Goal: Transaction & Acquisition: Purchase product/service

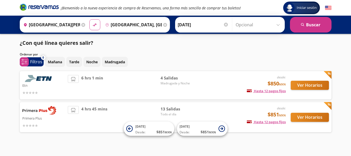
scroll to position [5, 0]
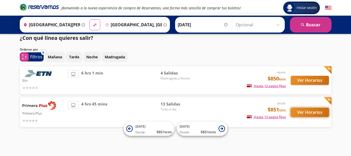
click at [305, 114] on button "Ver Horarios" at bounding box center [310, 112] width 38 height 9
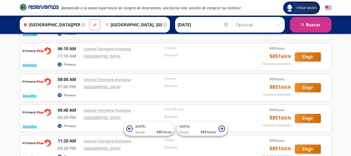
scroll to position [52, 0]
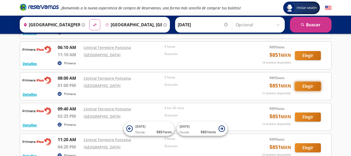
click at [312, 87] on button "Elegir" at bounding box center [308, 86] width 26 height 9
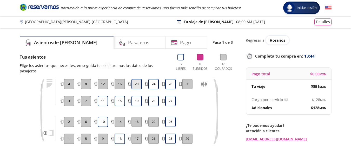
click at [137, 79] on button "20" at bounding box center [137, 84] width 10 height 10
click at [137, 96] on button "19" at bounding box center [137, 101] width 10 height 10
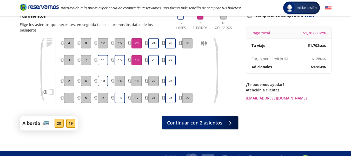
scroll to position [41, 0]
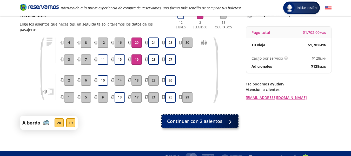
click at [219, 118] on span "Continuar con 2 asientos" at bounding box center [194, 121] width 55 height 7
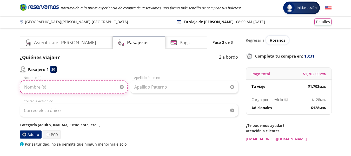
click at [73, 86] on input "Nombre (s)" at bounding box center [74, 86] width 108 height 13
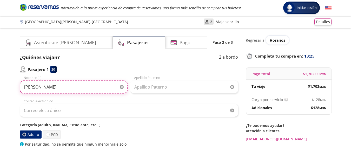
type input "[PERSON_NAME]"
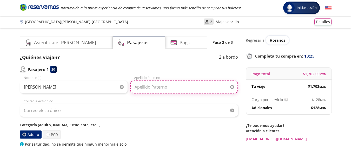
click at [177, 82] on input "Apellido Paterno" at bounding box center [184, 86] width 108 height 13
type input "[PERSON_NAME]"
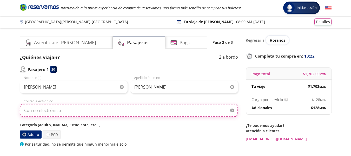
click at [124, 112] on input "Correo electrónico" at bounding box center [129, 110] width 218 height 13
type input "[PERSON_NAME][EMAIL_ADDRESS][PERSON_NAME][DOMAIN_NAME]"
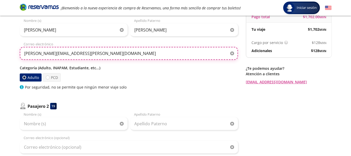
scroll to position [63, 0]
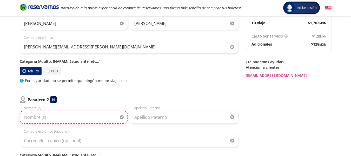
click at [81, 121] on input "Nombre (s)" at bounding box center [74, 117] width 108 height 13
type input "[PERSON_NAME]"
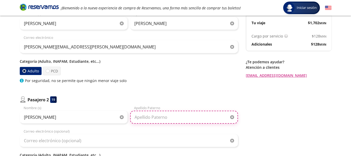
click at [147, 117] on input "Apellido Paterno" at bounding box center [184, 117] width 108 height 13
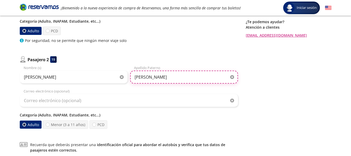
scroll to position [106, 0]
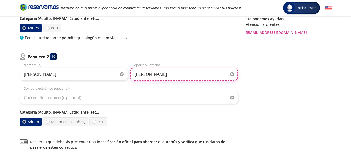
type input "[PERSON_NAME]"
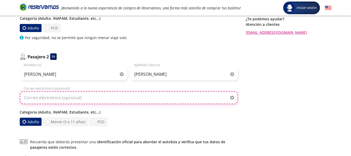
click at [73, 99] on input "Correo electrónico (opcional)" at bounding box center [129, 97] width 218 height 13
type input "[PERSON_NAME][EMAIL_ADDRESS][PERSON_NAME][DOMAIN_NAME]"
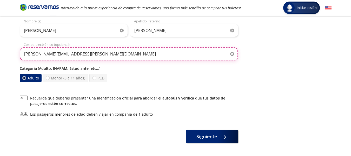
scroll to position [151, 0]
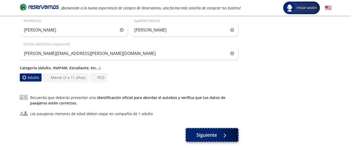
click at [208, 131] on span "Siguiente" at bounding box center [207, 134] width 21 height 7
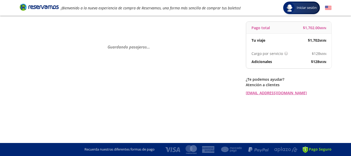
scroll to position [0, 0]
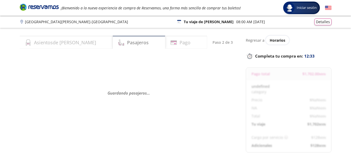
select select "MX"
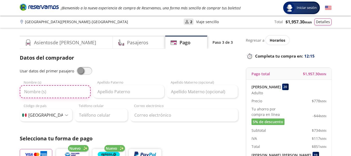
click at [60, 97] on input "Nombre (s)" at bounding box center [55, 91] width 71 height 13
type input "[PERSON_NAME]"
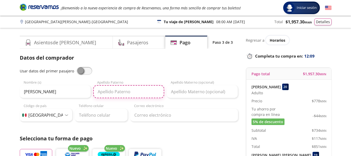
click at [111, 90] on input "Apellido Paterno" at bounding box center [128, 91] width 71 height 13
type input "[PERSON_NAME]"
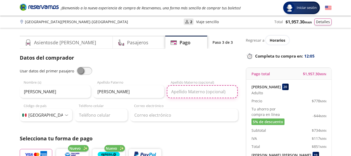
click at [190, 93] on input "Apellido Materno (opcional)" at bounding box center [202, 91] width 71 height 13
type input "[PERSON_NAME]"
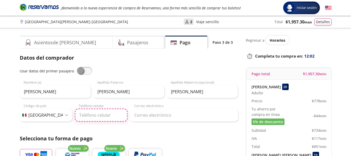
click at [114, 114] on input "Teléfono celular" at bounding box center [101, 114] width 53 height 13
type input "55 8061 4424"
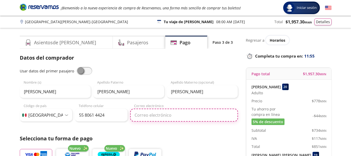
click at [158, 120] on input "Correo electrónico" at bounding box center [184, 114] width 108 height 13
type input "[PERSON_NAME][EMAIL_ADDRESS][PERSON_NAME][DOMAIN_NAME]"
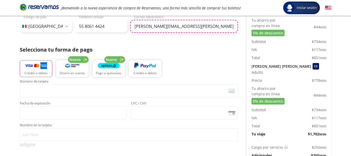
scroll to position [91, 0]
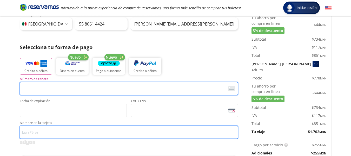
type input "[PERSON_NAME]"
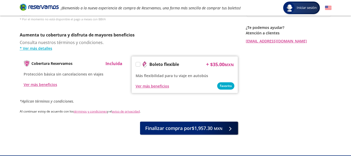
scroll to position [271, 0]
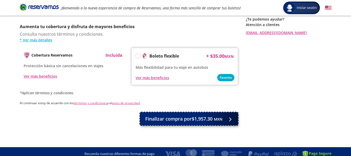
click at [199, 115] on span "Finalizar compra por $1,957.30 MXN" at bounding box center [183, 118] width 77 height 7
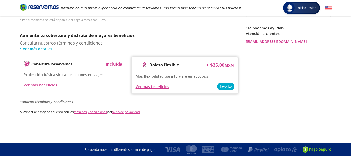
scroll to position [0, 0]
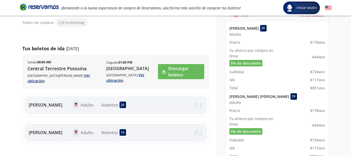
scroll to position [38, 0]
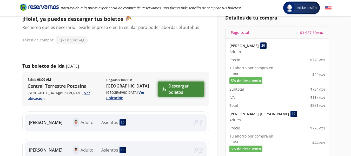
click at [177, 83] on link "Descargar boletos" at bounding box center [181, 88] width 46 height 15
